Goal: Task Accomplishment & Management: Complete application form

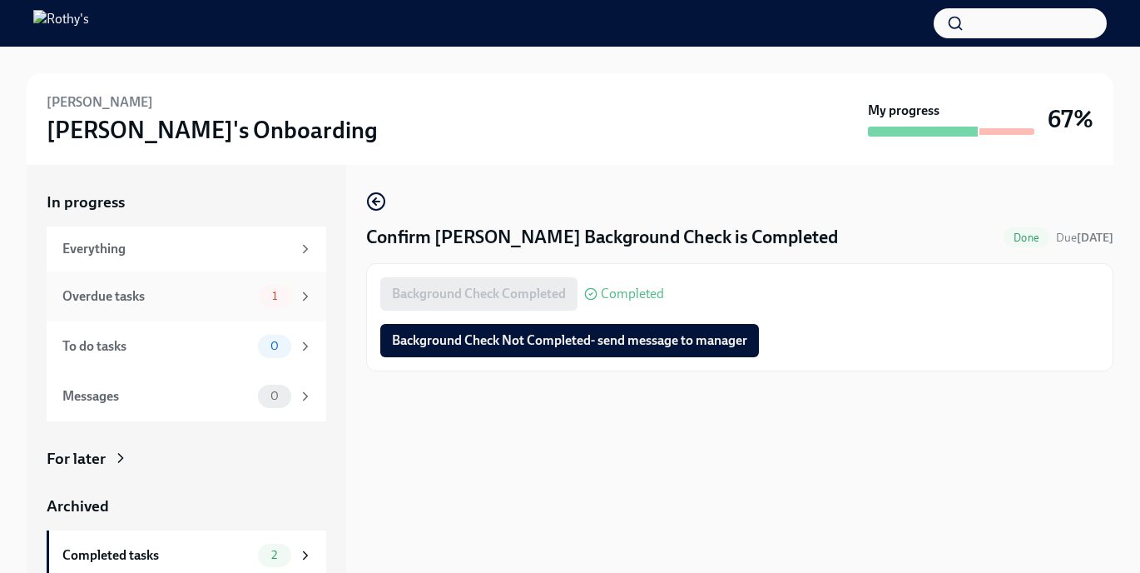
click at [194, 280] on div "Overdue tasks 1" at bounding box center [187, 296] width 280 height 50
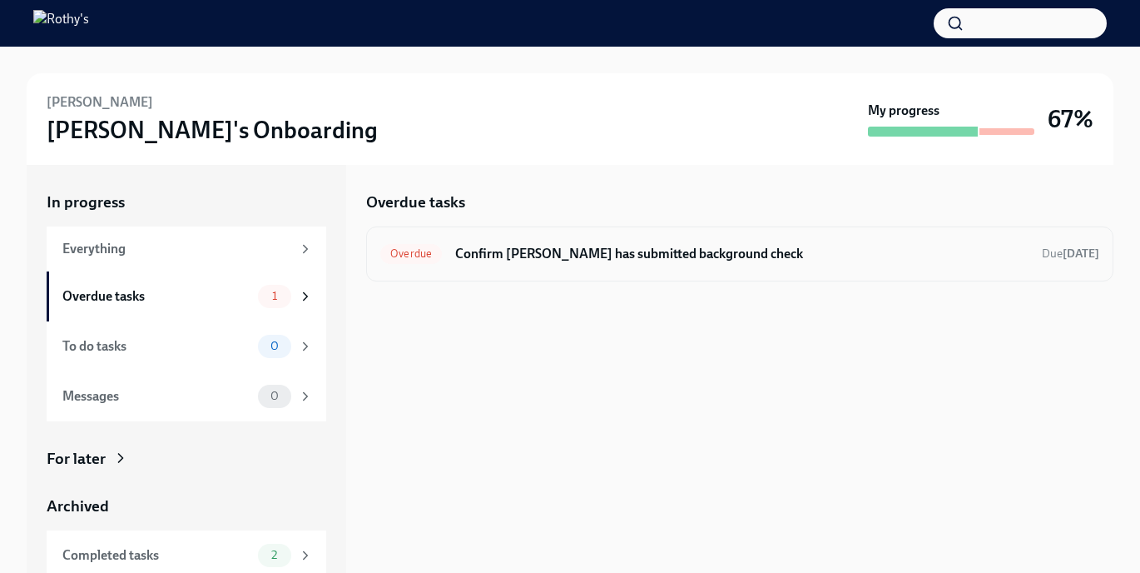
click at [631, 268] on div "Overdue Confirm [PERSON_NAME] has submitted background check Due [DATE]" at bounding box center [739, 253] width 747 height 55
click at [617, 248] on h6 "Confirm [PERSON_NAME] has submitted background check" at bounding box center [741, 254] width 573 height 18
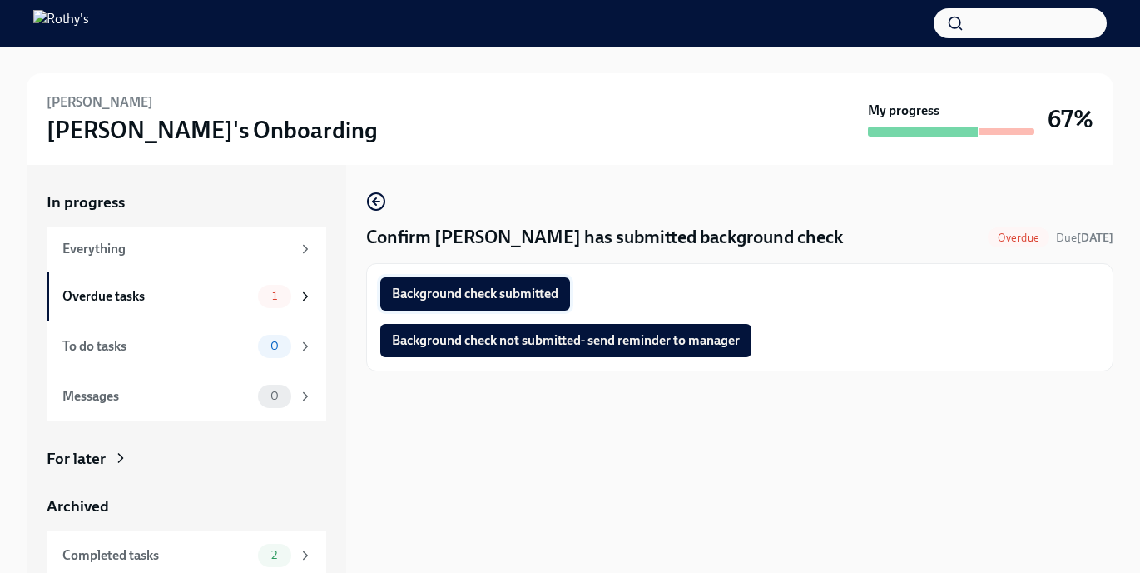
click at [525, 305] on button "Background check submitted" at bounding box center [475, 293] width 190 height 33
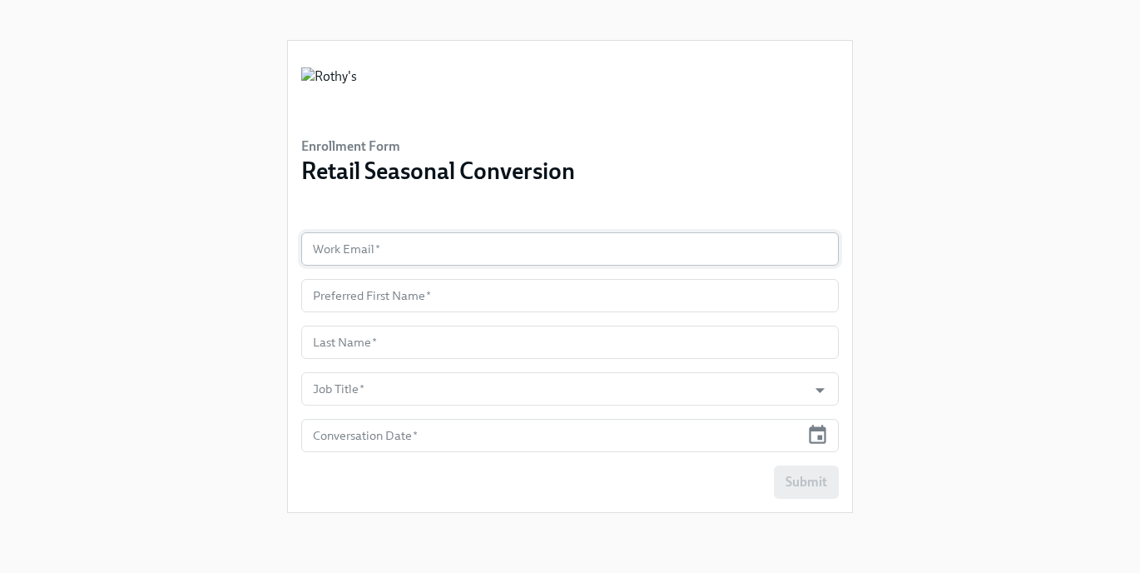
click at [418, 246] on input "text" at bounding box center [570, 248] width 538 height 33
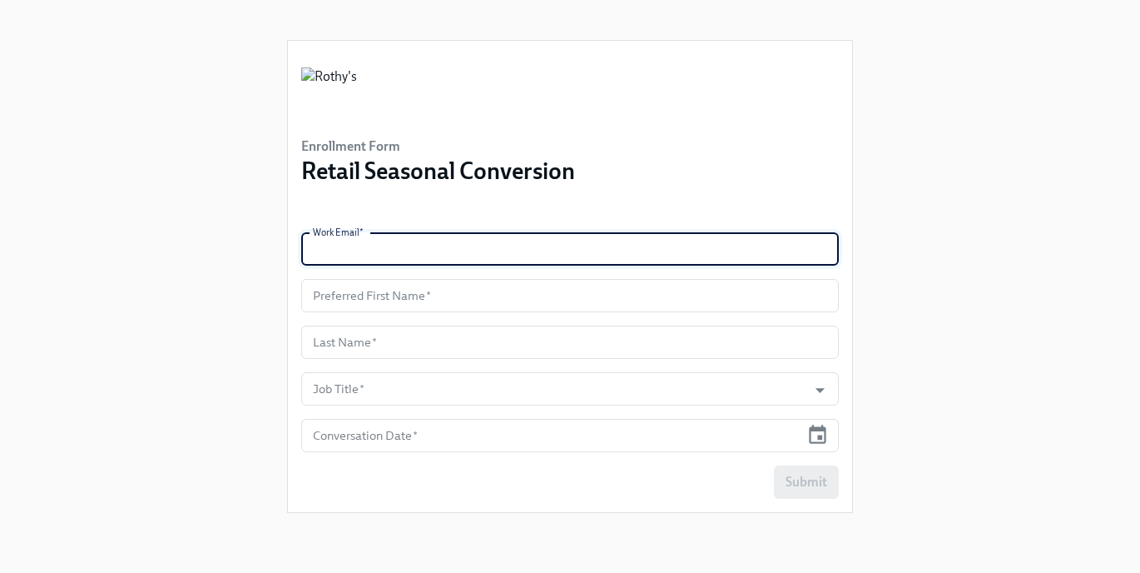
paste input "jsanchez@rothys.com"
type input "jsanchez@rothys.com"
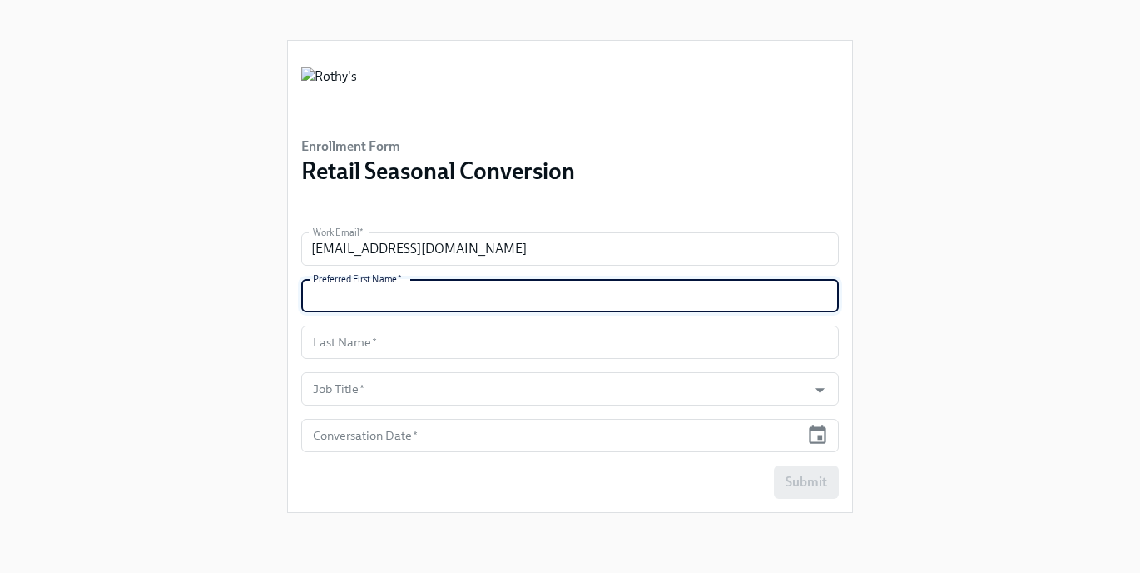
click at [383, 302] on input "text" at bounding box center [570, 295] width 538 height 33
type input "Jannyse"
click at [386, 345] on input "text" at bounding box center [570, 341] width 538 height 33
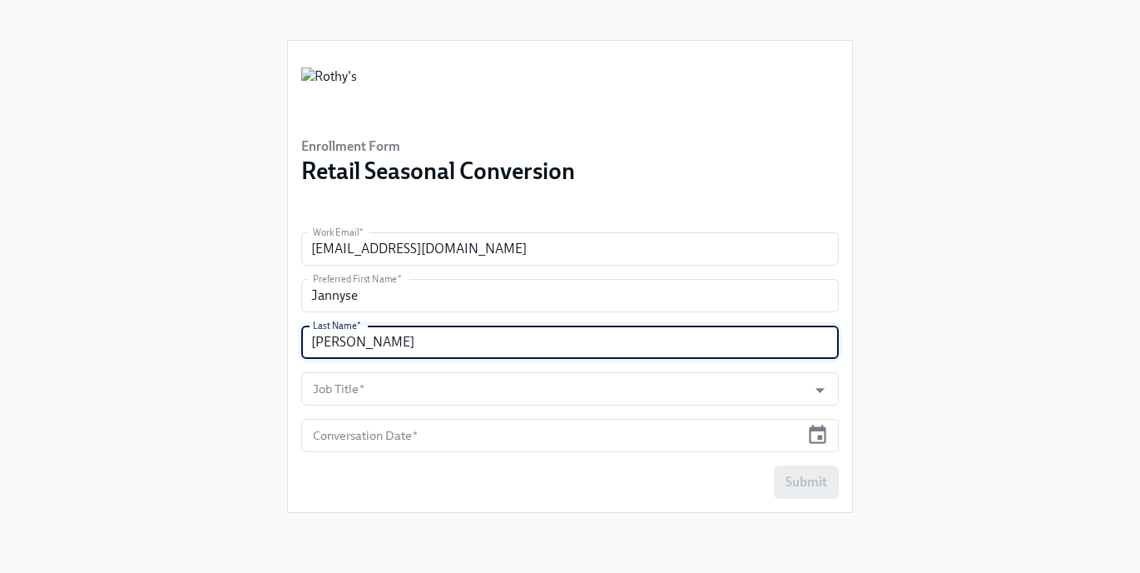
type input "Sanchez"
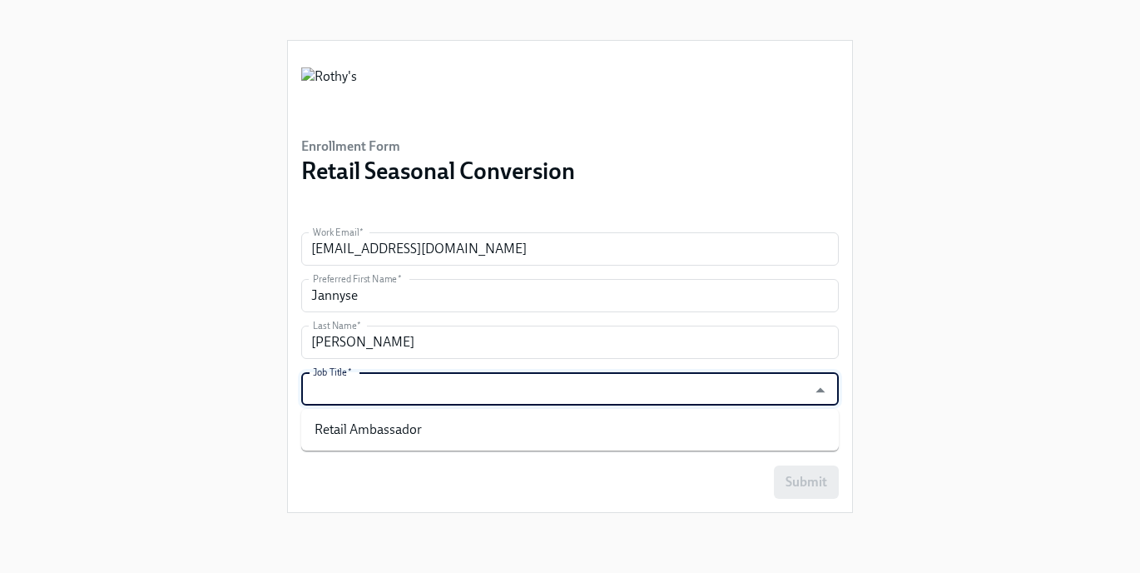
click at [397, 390] on input "Job Title   *" at bounding box center [554, 388] width 489 height 33
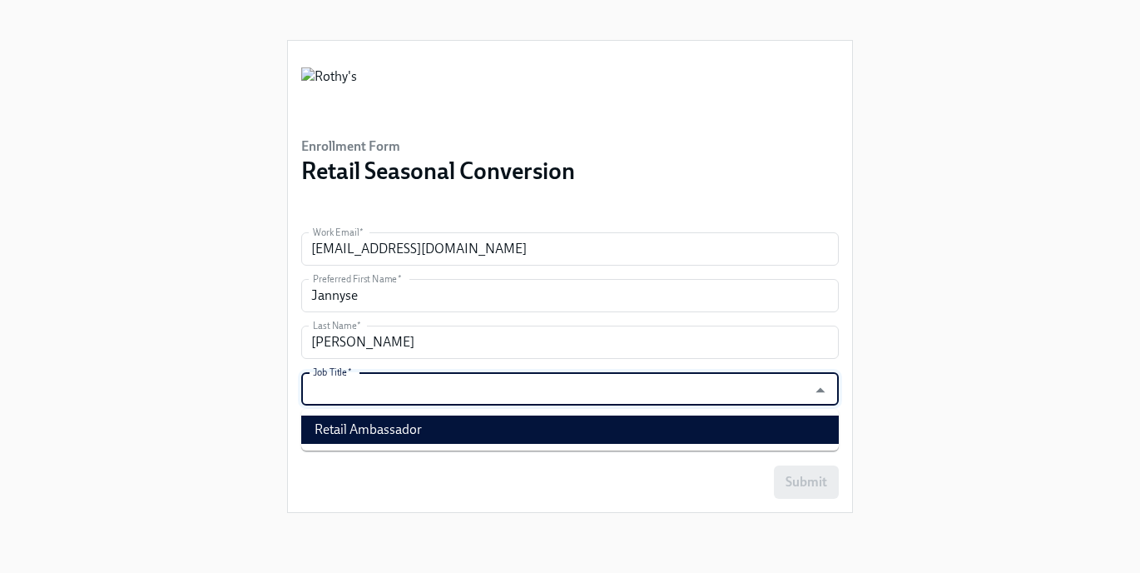
click at [394, 430] on li "Retail Ambassador" at bounding box center [570, 429] width 538 height 28
type input "Retail Ambassador"
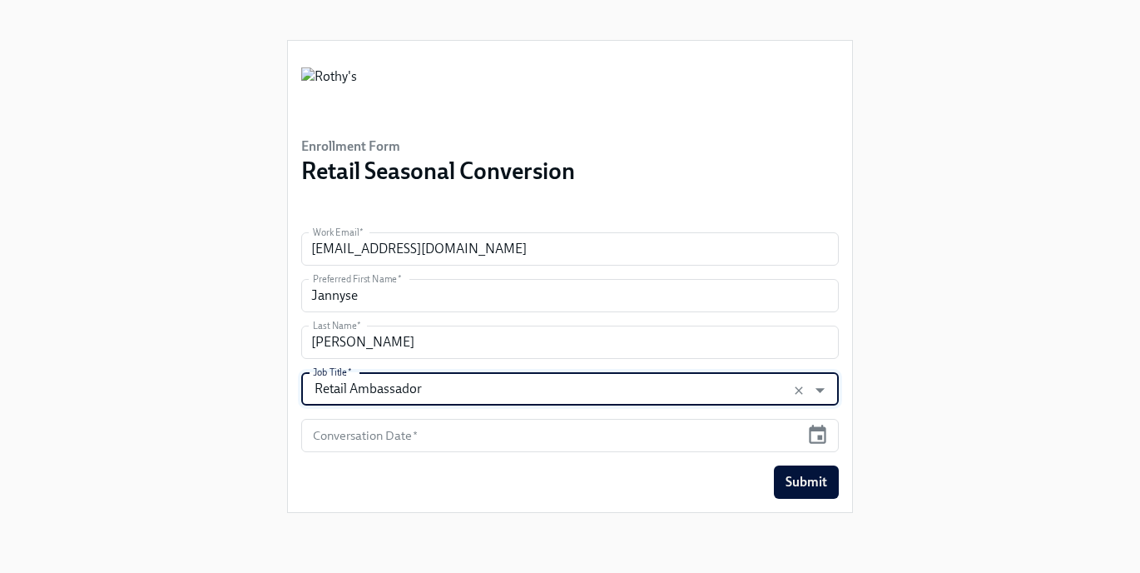
click at [394, 430] on input "text" at bounding box center [550, 435] width 498 height 33
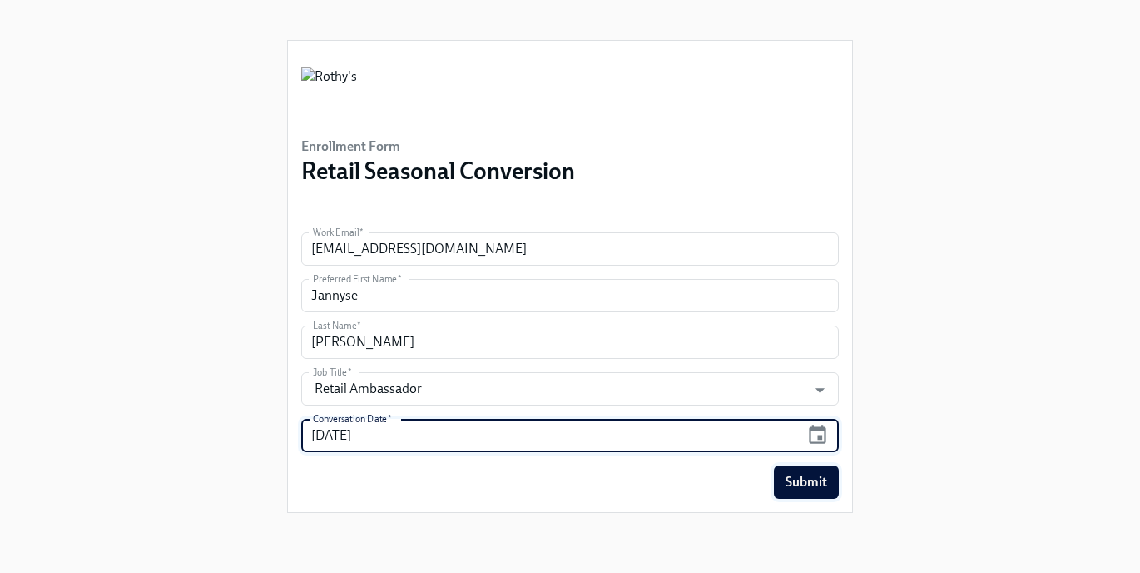
type input "09/08/2025"
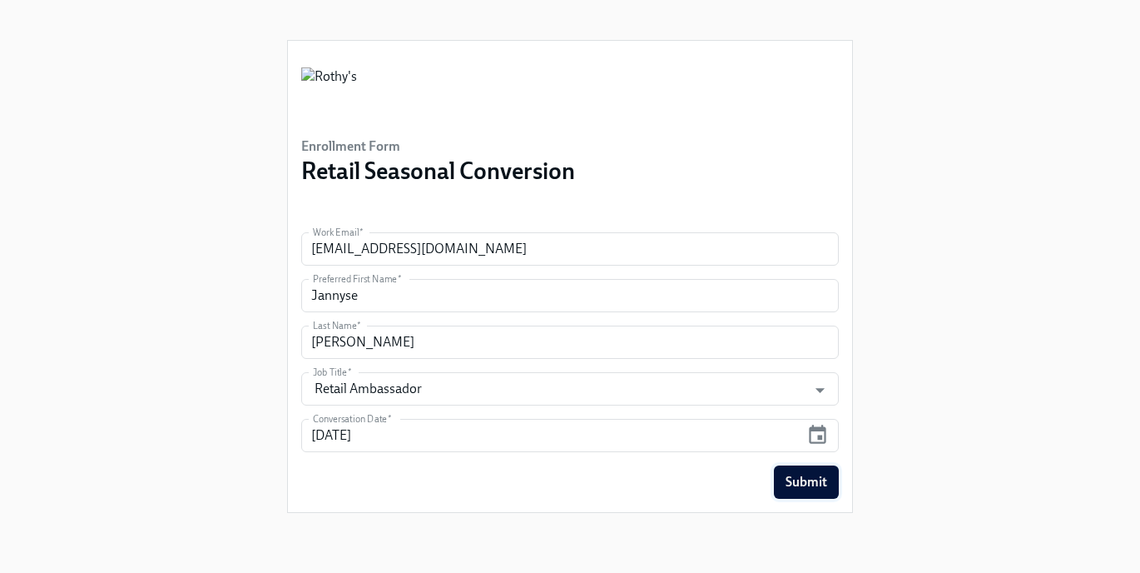
click at [812, 484] on span "Submit" at bounding box center [807, 481] width 42 height 17
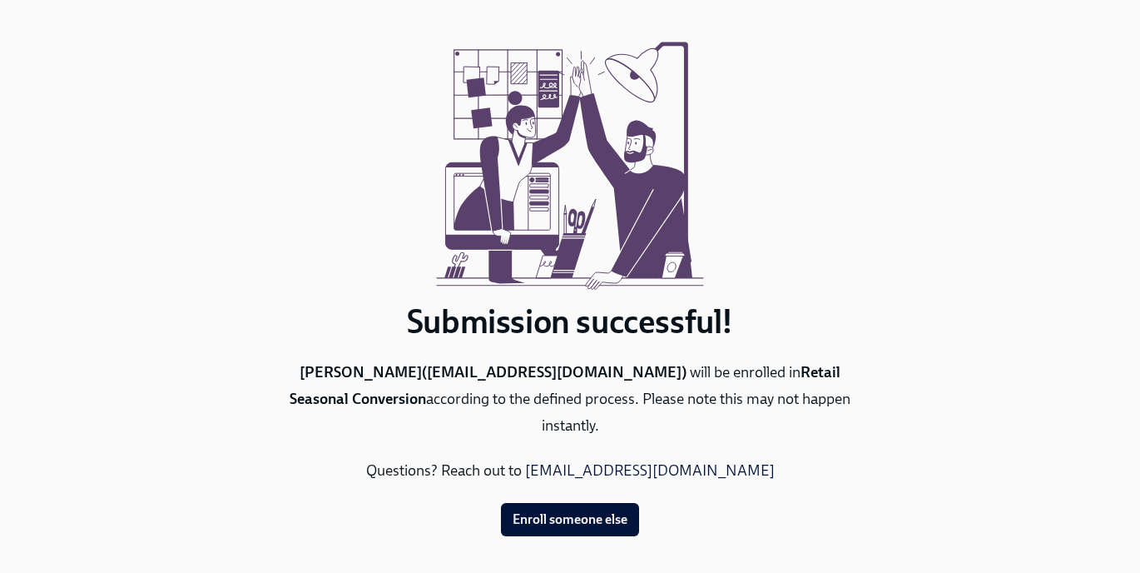
scroll to position [77, 0]
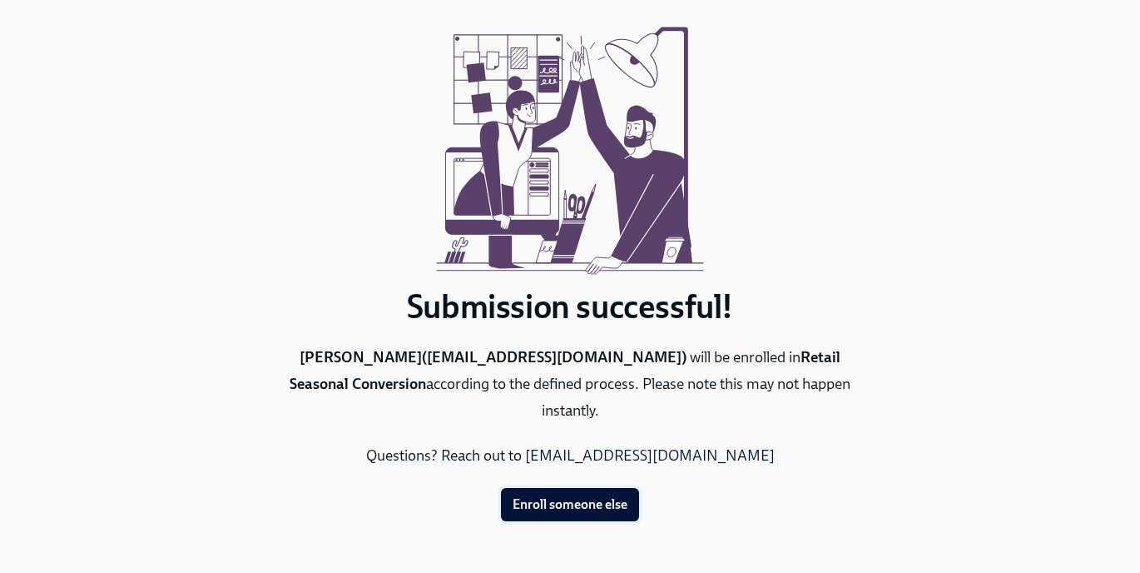
click at [568, 506] on span "Enroll someone else" at bounding box center [570, 504] width 115 height 17
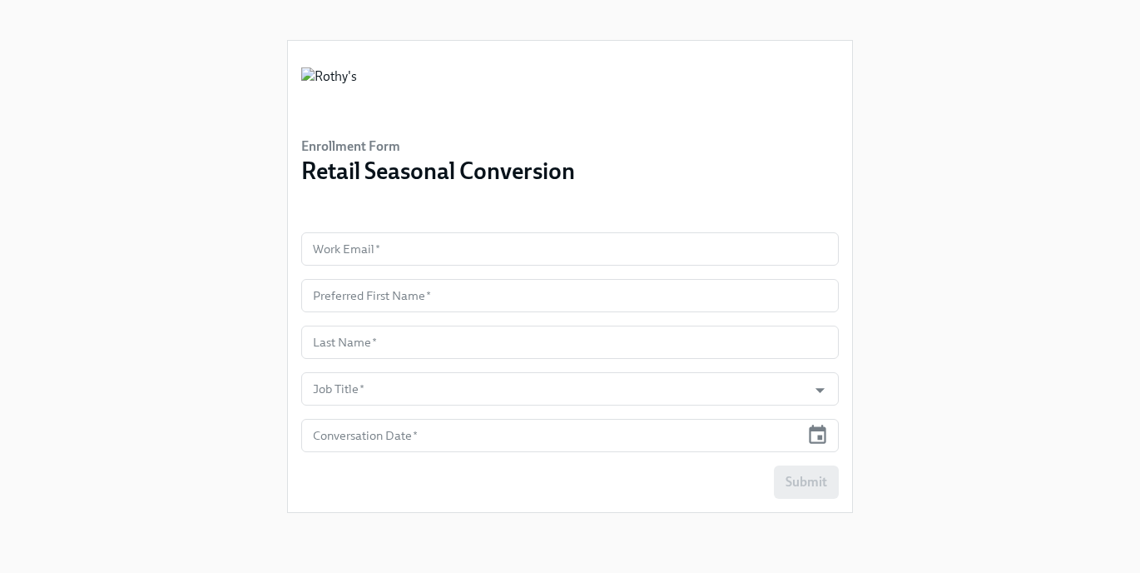
click at [986, 98] on div "Enrollment Form Retail Seasonal Conversion Work Email   * Work Email * Preferre…" at bounding box center [570, 266] width 1087 height 533
